Goal: Information Seeking & Learning: Learn about a topic

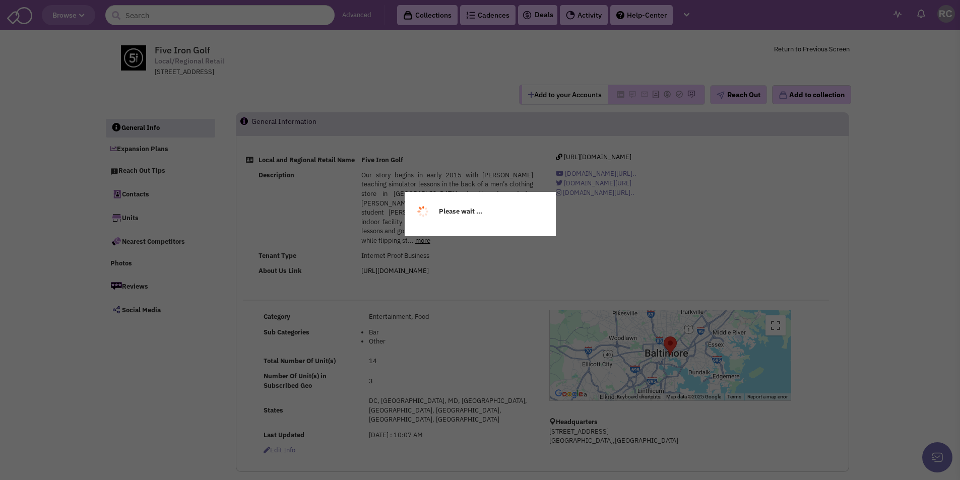
select select
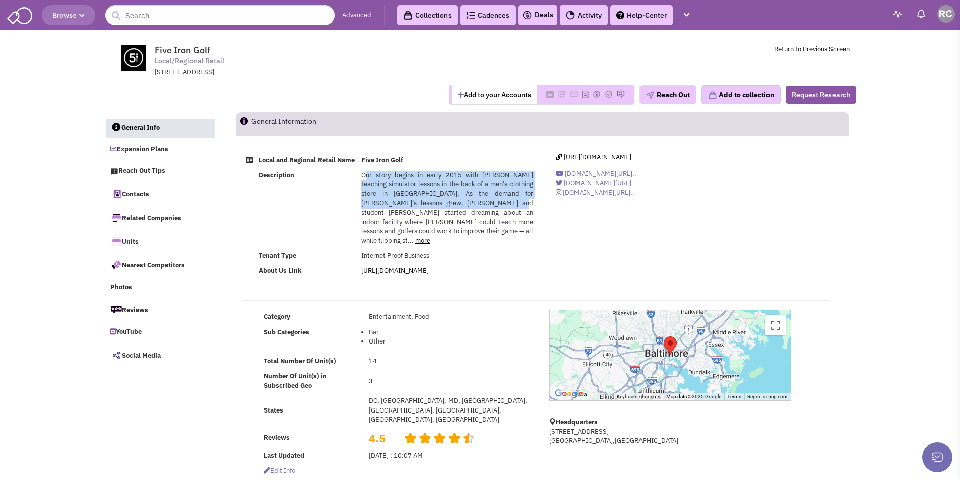
drag, startPoint x: 364, startPoint y: 184, endPoint x: 473, endPoint y: 216, distance: 113.5
click at [473, 216] on span "Our story begins in early 2015 with [PERSON_NAME] teaching simulator lessons in…" at bounding box center [447, 208] width 172 height 74
click at [449, 210] on span "Our story begins in early 2015 with [PERSON_NAME] teaching simulator lessons in…" at bounding box center [447, 208] width 172 height 74
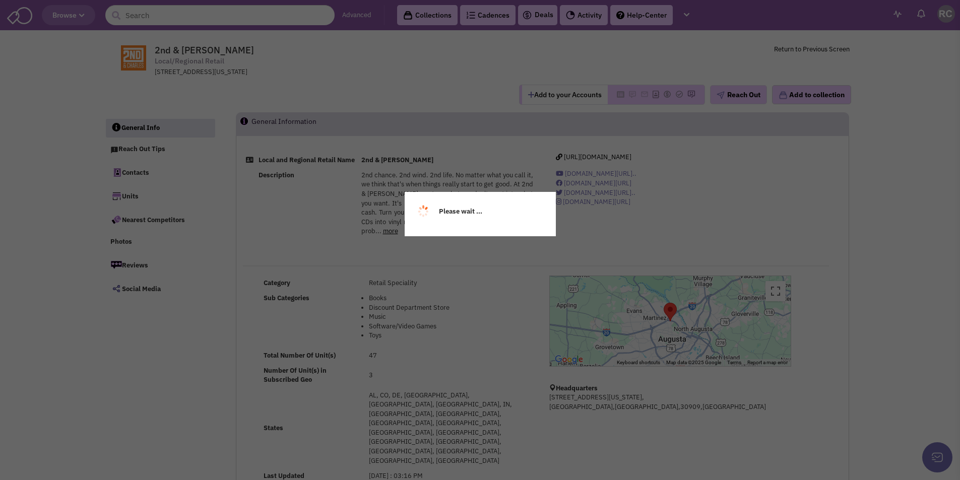
select select
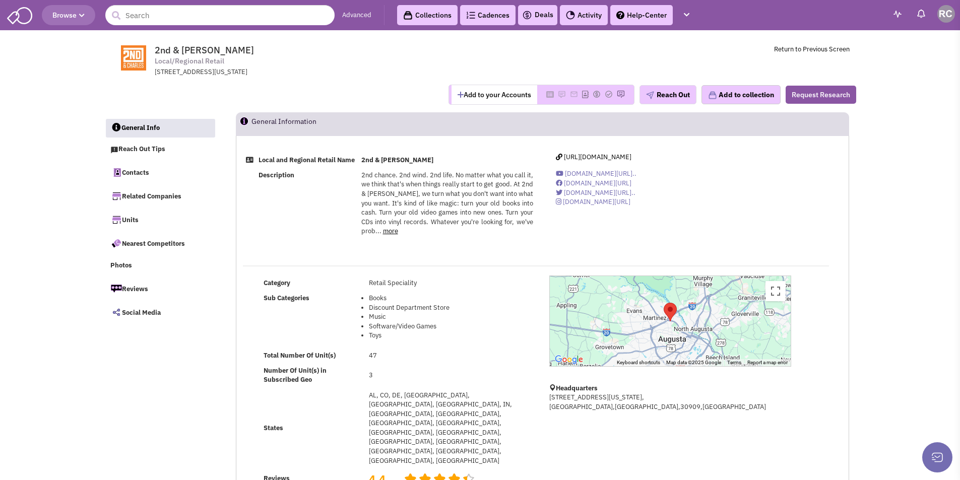
drag, startPoint x: 415, startPoint y: 223, endPoint x: 428, endPoint y: 213, distance: 17.2
click at [415, 223] on span "2nd chance. 2nd wind. 2nd life. No matter what you call it, we think that's whe…" at bounding box center [447, 203] width 172 height 65
click at [414, 196] on div "2nd chance. 2nd wind. 2nd life. No matter what you call it, we think that's whe…" at bounding box center [447, 204] width 172 height 66
click at [397, 211] on span "2nd chance. 2nd wind. 2nd life. No matter what you call it, we think that's whe…" at bounding box center [447, 203] width 172 height 65
click at [462, 194] on span "2nd chance. 2nd wind. 2nd life. No matter what you call it, we think that's whe…" at bounding box center [447, 203] width 172 height 65
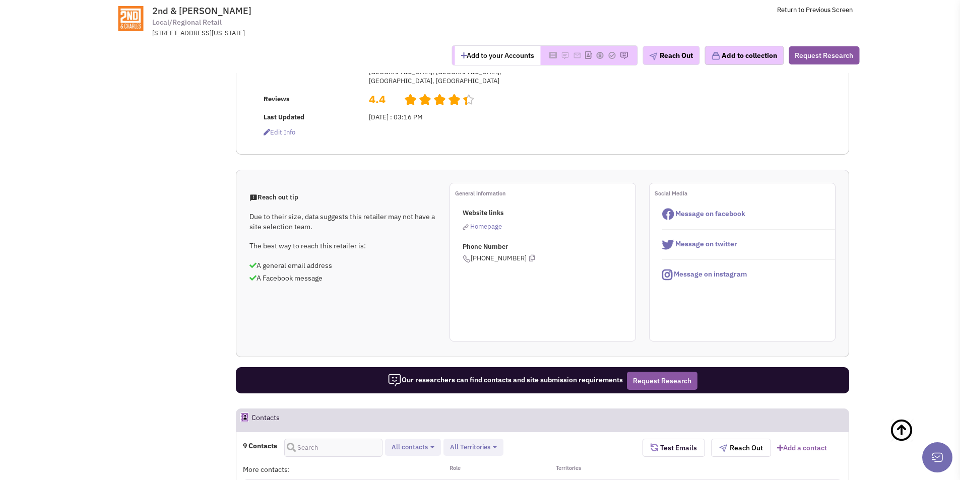
scroll to position [202, 0]
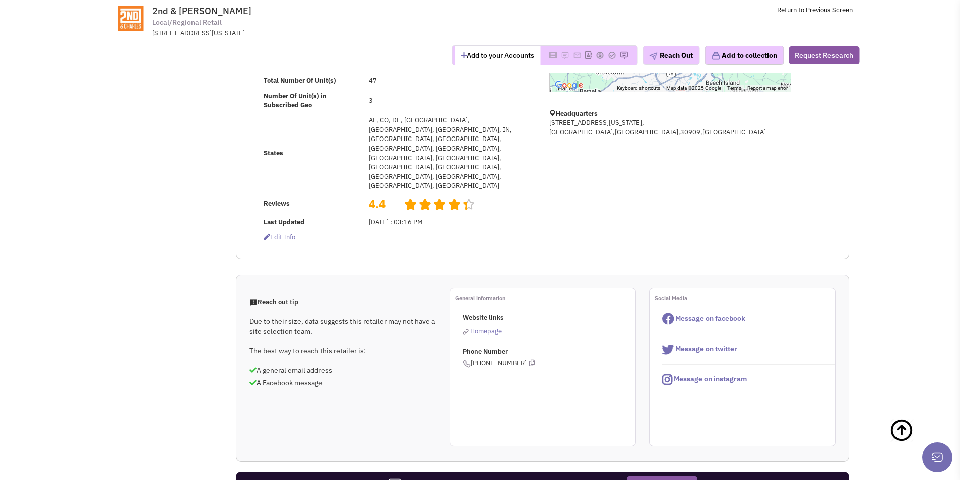
click at [486, 327] on span "Homepage" at bounding box center [486, 331] width 32 height 9
